Goal: Information Seeking & Learning: Learn about a topic

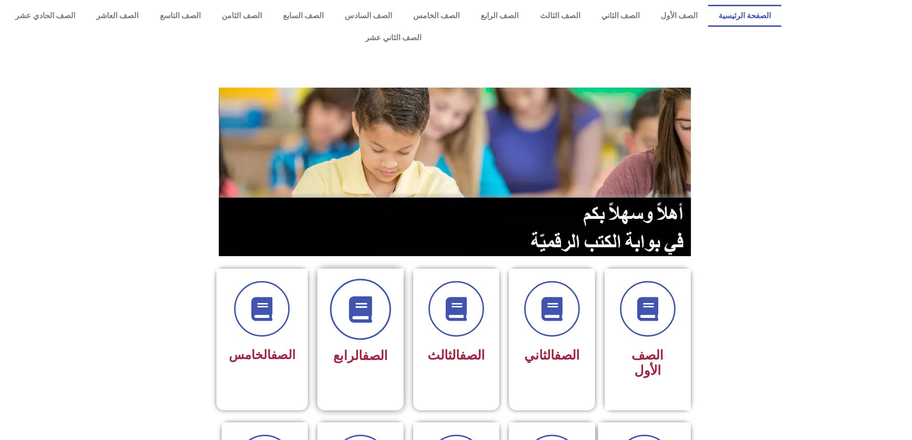
click at [349, 296] on icon at bounding box center [360, 309] width 26 height 26
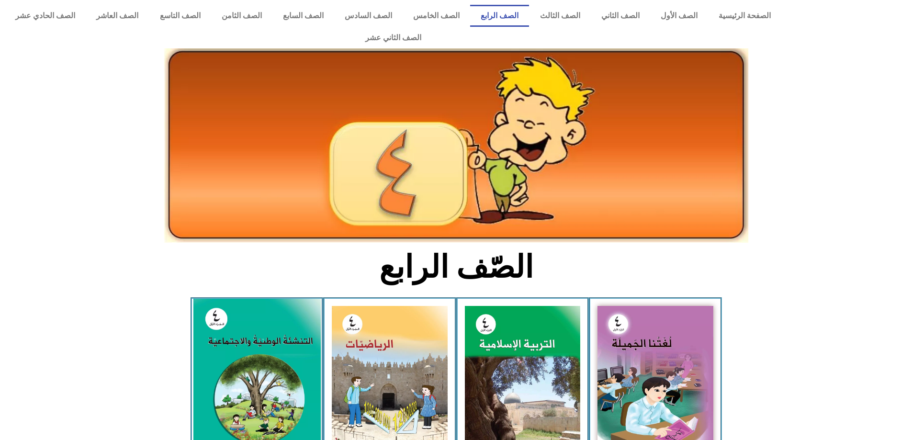
click at [288, 332] on img at bounding box center [256, 378] width 127 height 158
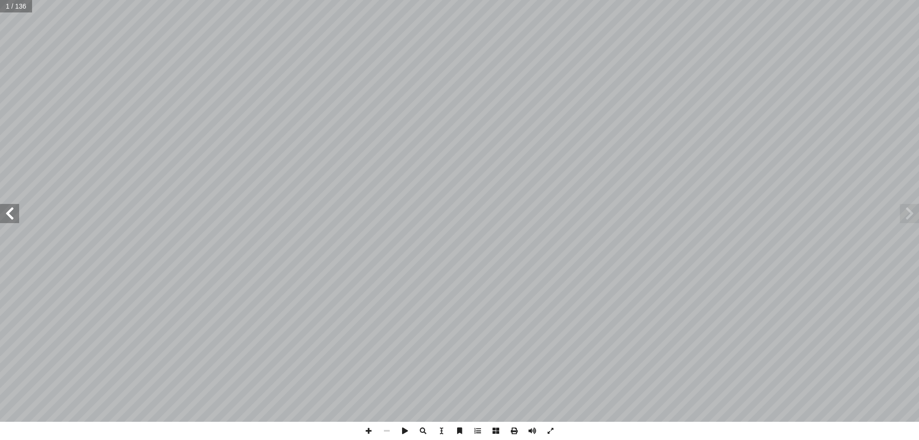
click at [7, 212] on span at bounding box center [9, 213] width 19 height 19
click at [7, 211] on span at bounding box center [9, 213] width 19 height 19
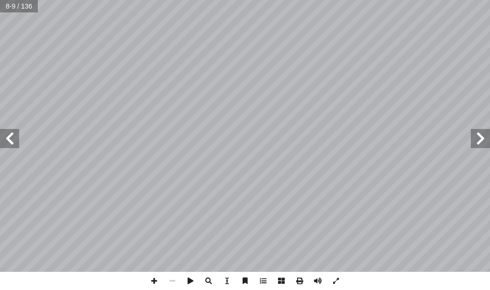
click at [14, 137] on span at bounding box center [9, 138] width 19 height 19
click at [15, 138] on span at bounding box center [9, 138] width 19 height 19
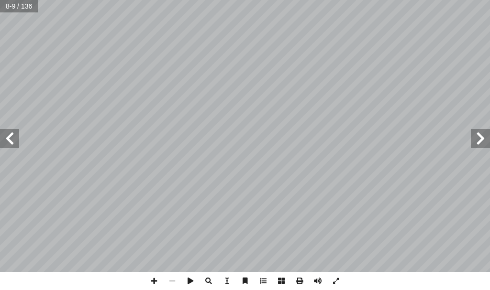
click at [15, 138] on span at bounding box center [9, 138] width 19 height 19
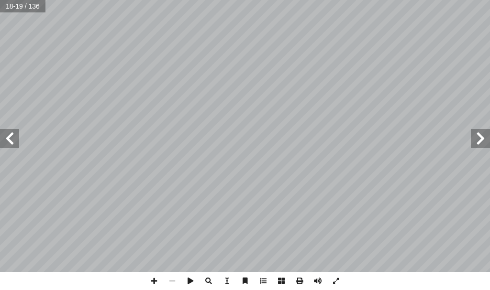
click at [15, 138] on span at bounding box center [9, 138] width 19 height 19
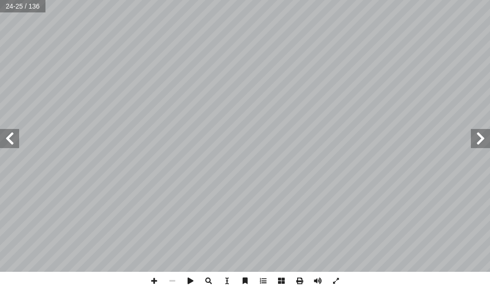
click at [15, 138] on span at bounding box center [9, 138] width 19 height 19
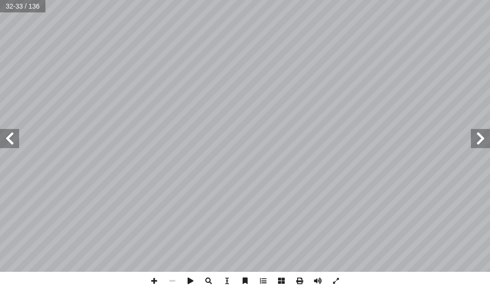
click at [15, 138] on span at bounding box center [9, 138] width 19 height 19
click at [16, 143] on span at bounding box center [9, 138] width 19 height 19
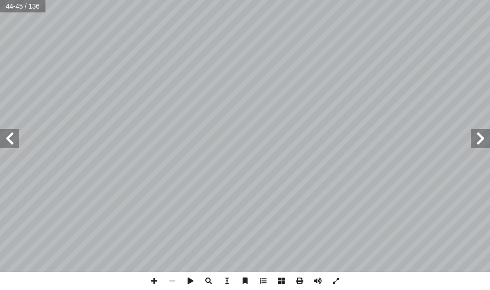
click at [12, 141] on span at bounding box center [9, 138] width 19 height 19
click at [11, 141] on span at bounding box center [9, 138] width 19 height 19
click at [5, 136] on span at bounding box center [9, 138] width 19 height 19
click at [11, 141] on span at bounding box center [9, 138] width 19 height 19
